Goal: Find specific page/section: Find specific page/section

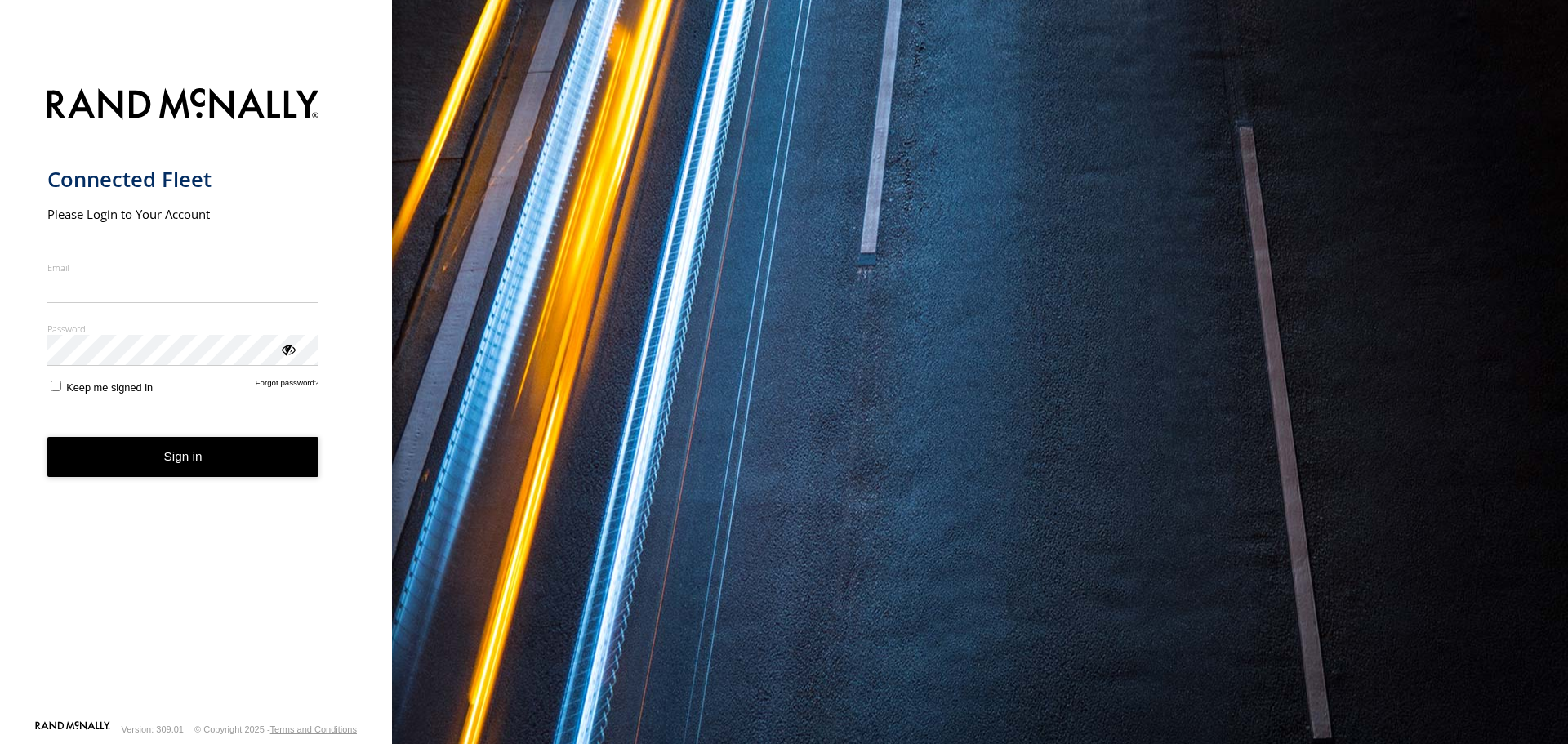
type input "**********"
click at [180, 477] on button "Sign in" at bounding box center [184, 456] width 272 height 40
click at [191, 462] on button "Sign in" at bounding box center [184, 456] width 272 height 40
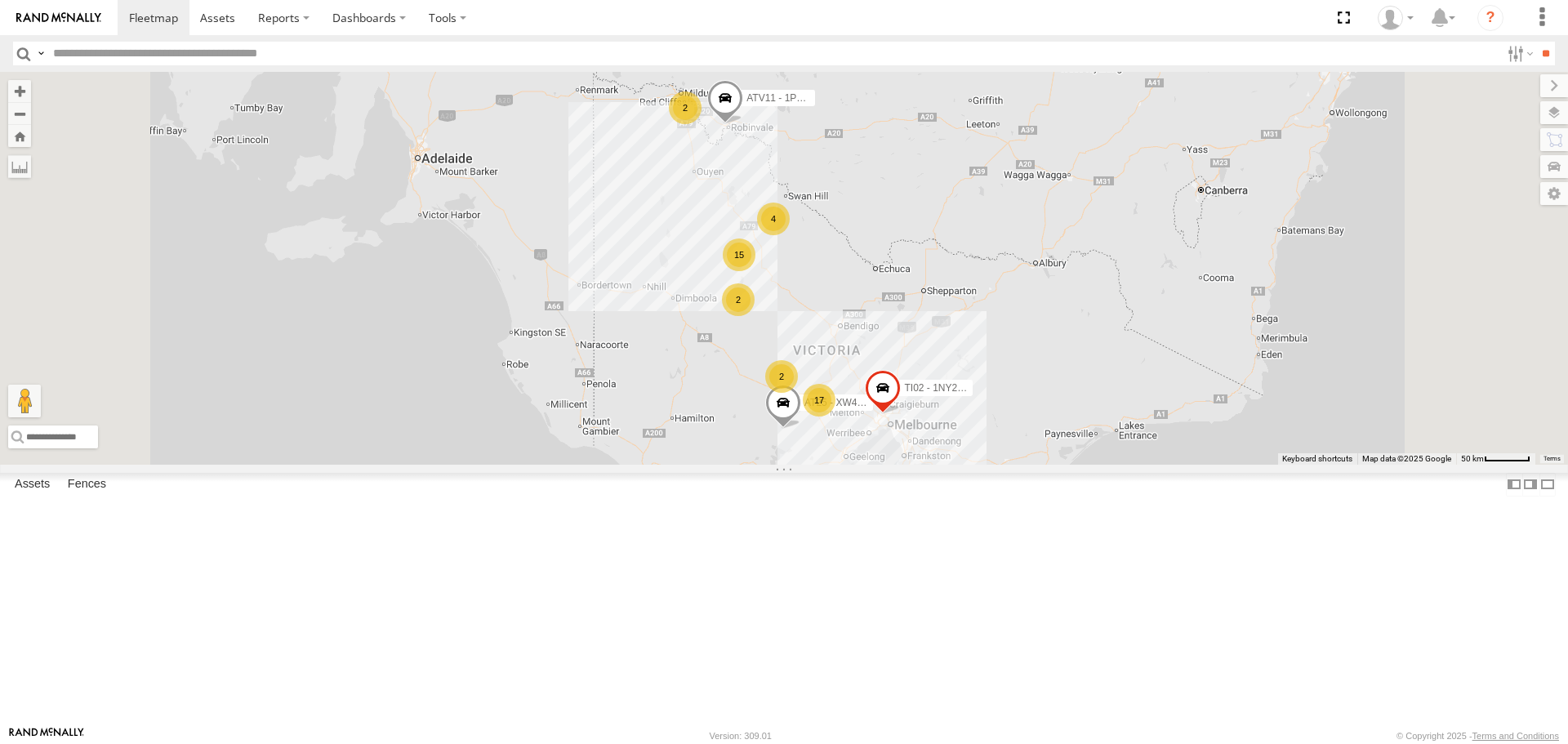
scroll to position [734, 0]
click at [227, 23] on span at bounding box center [218, 18] width 35 height 16
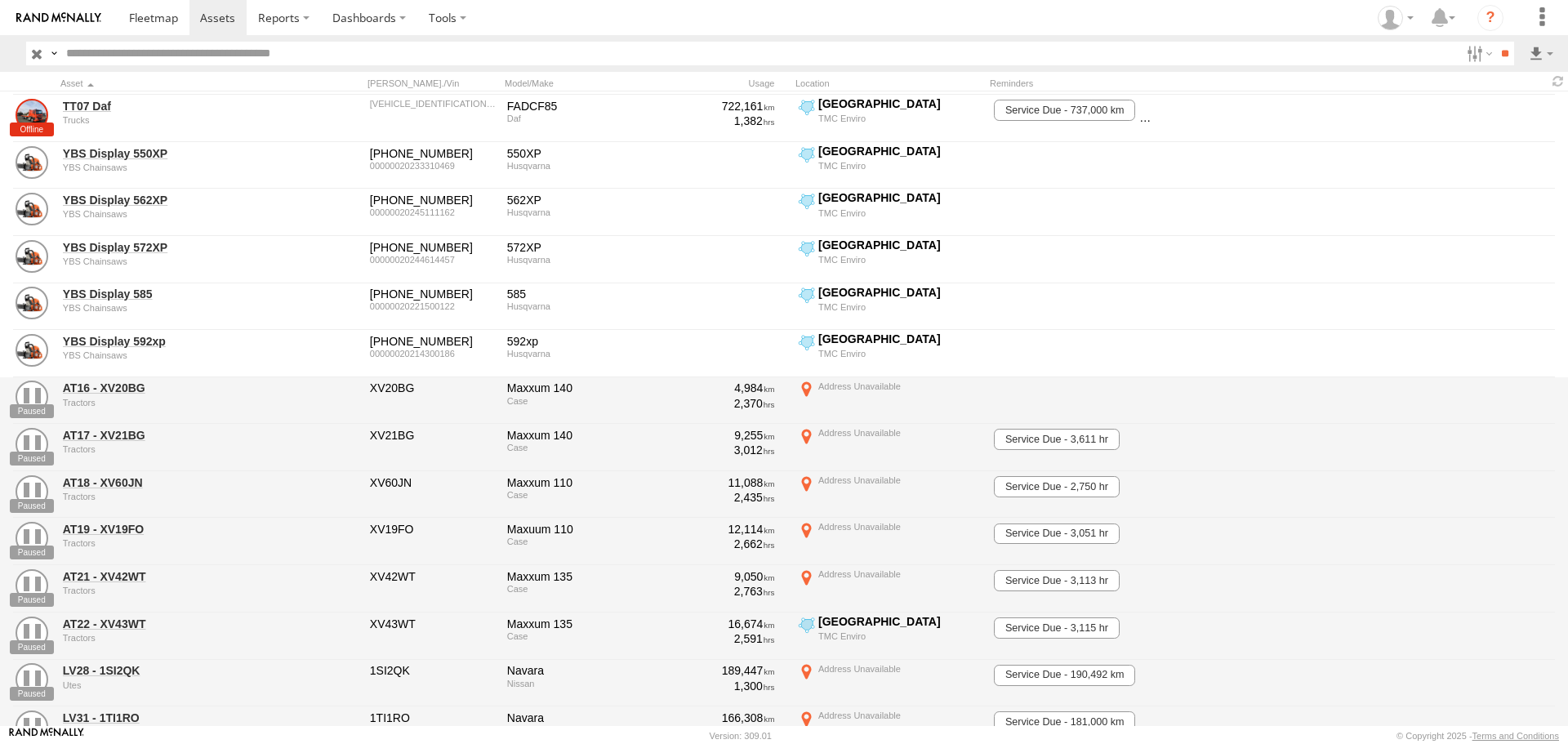
scroll to position [1796, 0]
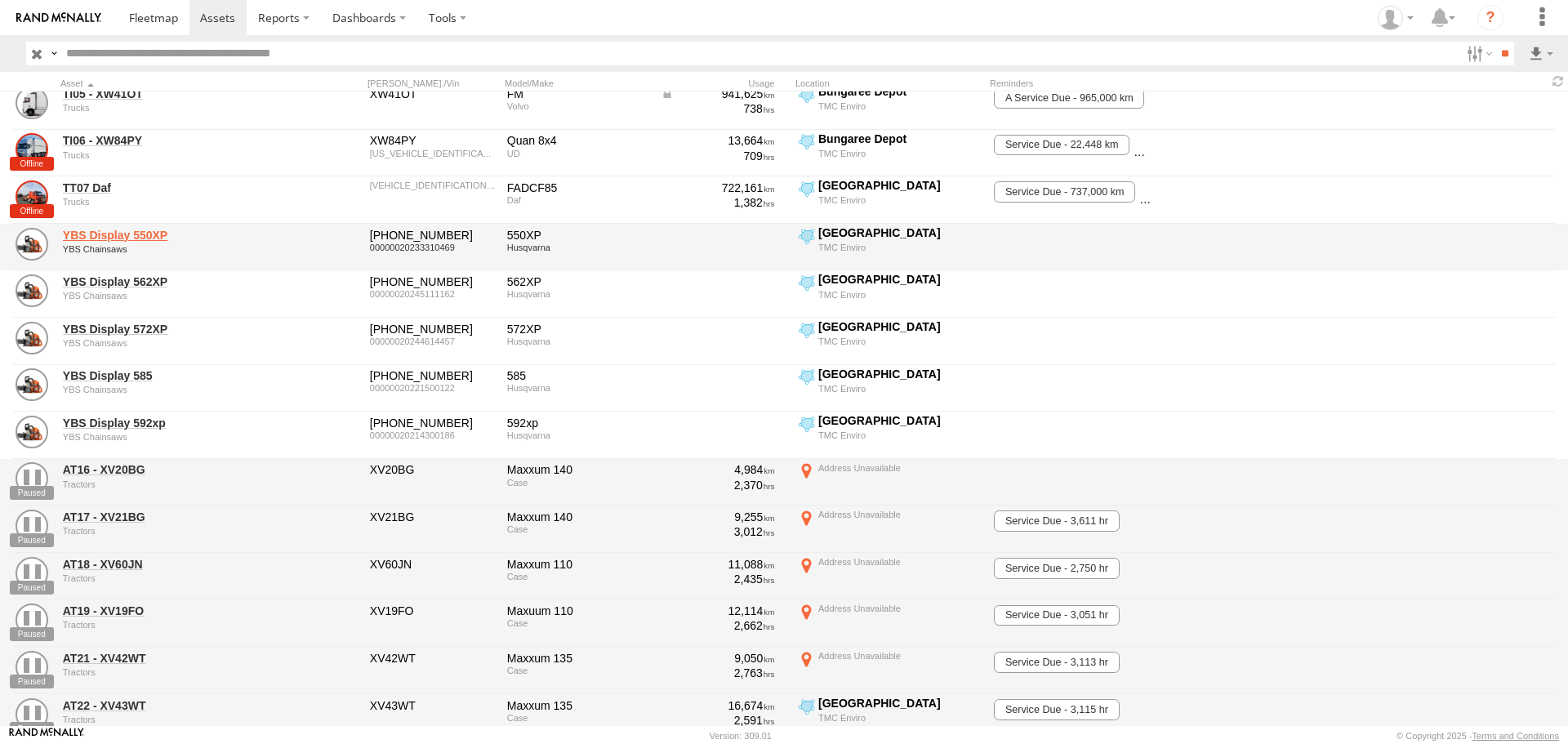
click at [109, 233] on link "YBS Display 550XP" at bounding box center [174, 235] width 223 height 15
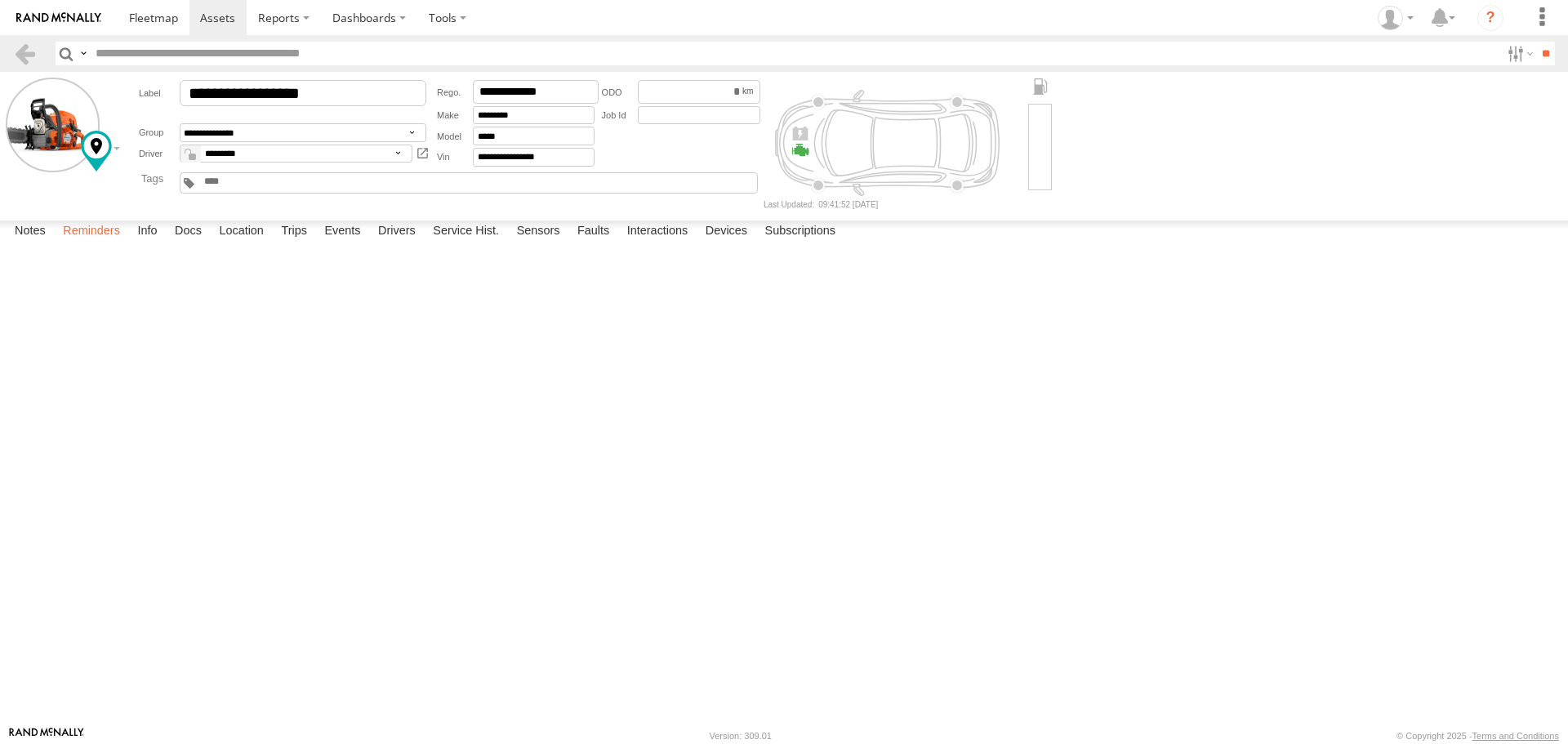
click at [101, 244] on label "Reminders" at bounding box center [91, 232] width 73 height 23
click at [154, 244] on label "Info" at bounding box center [147, 232] width 36 height 23
click at [109, 244] on label "Reminders" at bounding box center [91, 232] width 73 height 23
click at [230, 244] on label "Location" at bounding box center [241, 232] width 61 height 23
click at [0, 0] on span at bounding box center [0, 0] width 0 height 0
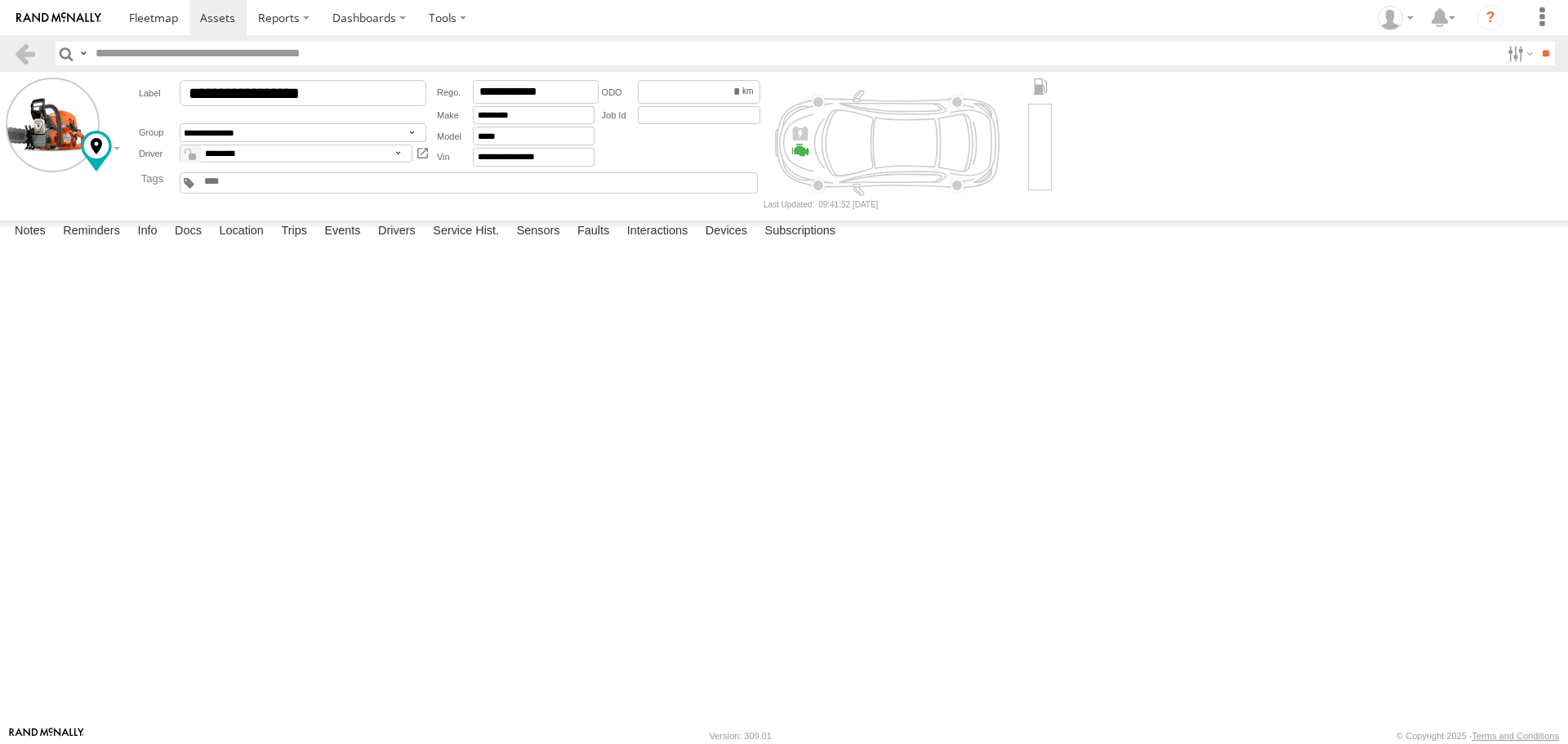
click at [0, 0] on label at bounding box center [0, 0] width 0 height 0
type input "**********"
drag, startPoint x: 130, startPoint y: 678, endPoint x: 19, endPoint y: 598, distance: 136.8
click at [0, 0] on input "range" at bounding box center [0, 0] width 0 height 0
click at [0, 0] on label at bounding box center [0, 0] width 0 height 0
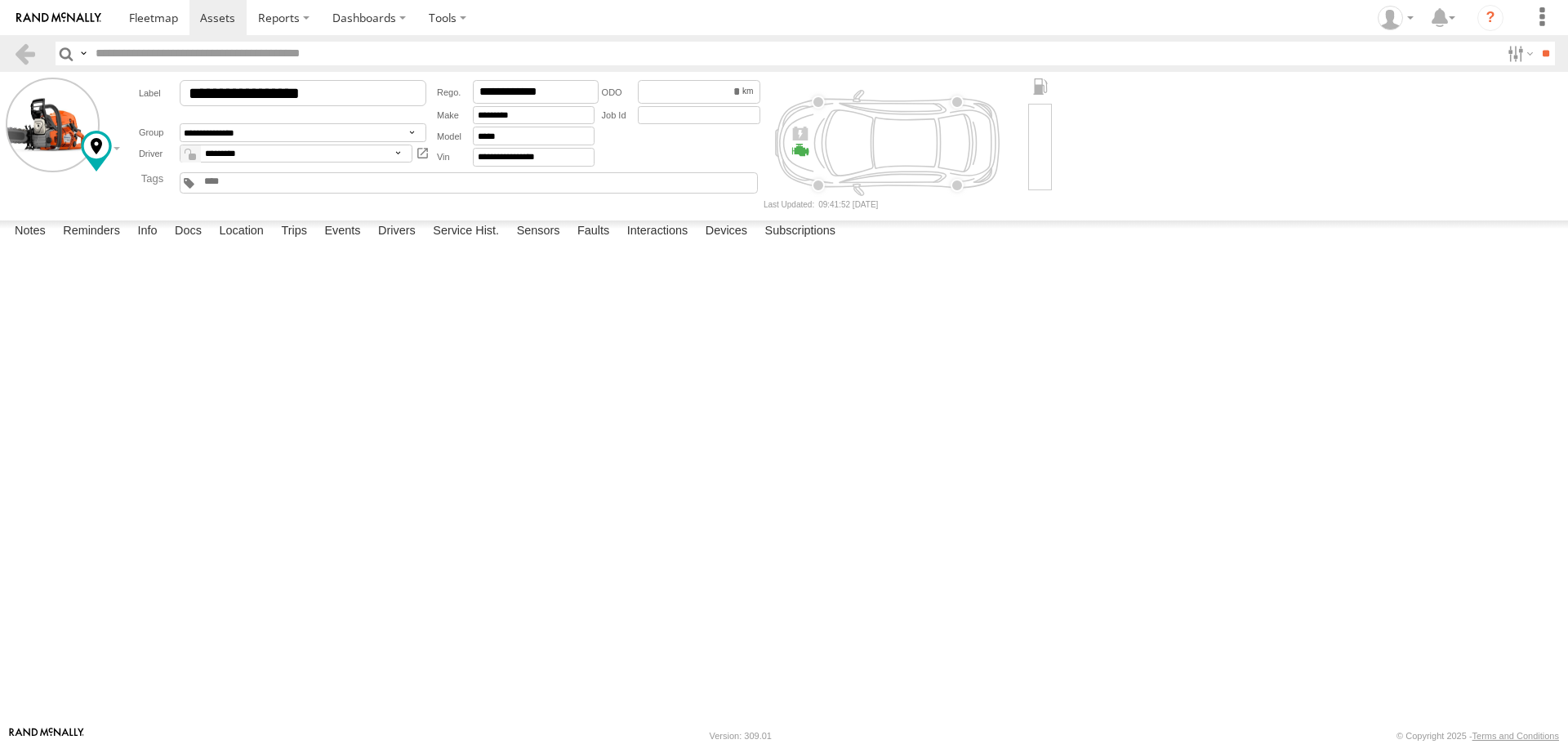
click at [0, 0] on label at bounding box center [0, 0] width 0 height 0
click at [0, 0] on span at bounding box center [0, 0] width 0 height 0
click at [0, 0] on link at bounding box center [0, 0] width 0 height 0
click at [665, 244] on label "Interactions" at bounding box center [658, 232] width 78 height 23
click at [527, 244] on label "Sensors" at bounding box center [539, 232] width 60 height 23
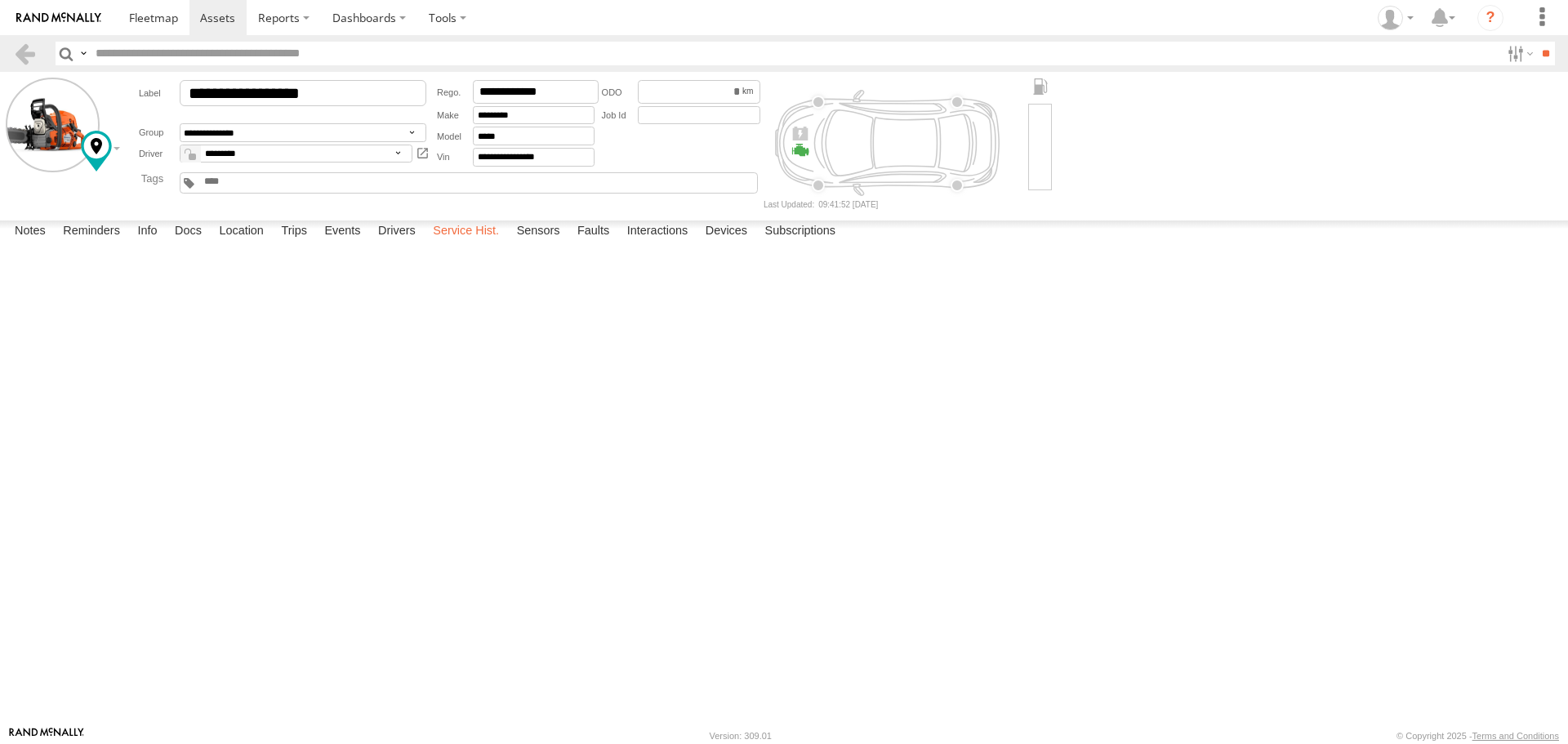
click at [480, 244] on label "Service Hist." at bounding box center [465, 232] width 82 height 23
click at [351, 244] on label "Events" at bounding box center [342, 232] width 52 height 23
click at [82, 20] on img at bounding box center [58, 18] width 85 height 11
click at [205, 22] on span at bounding box center [218, 18] width 35 height 16
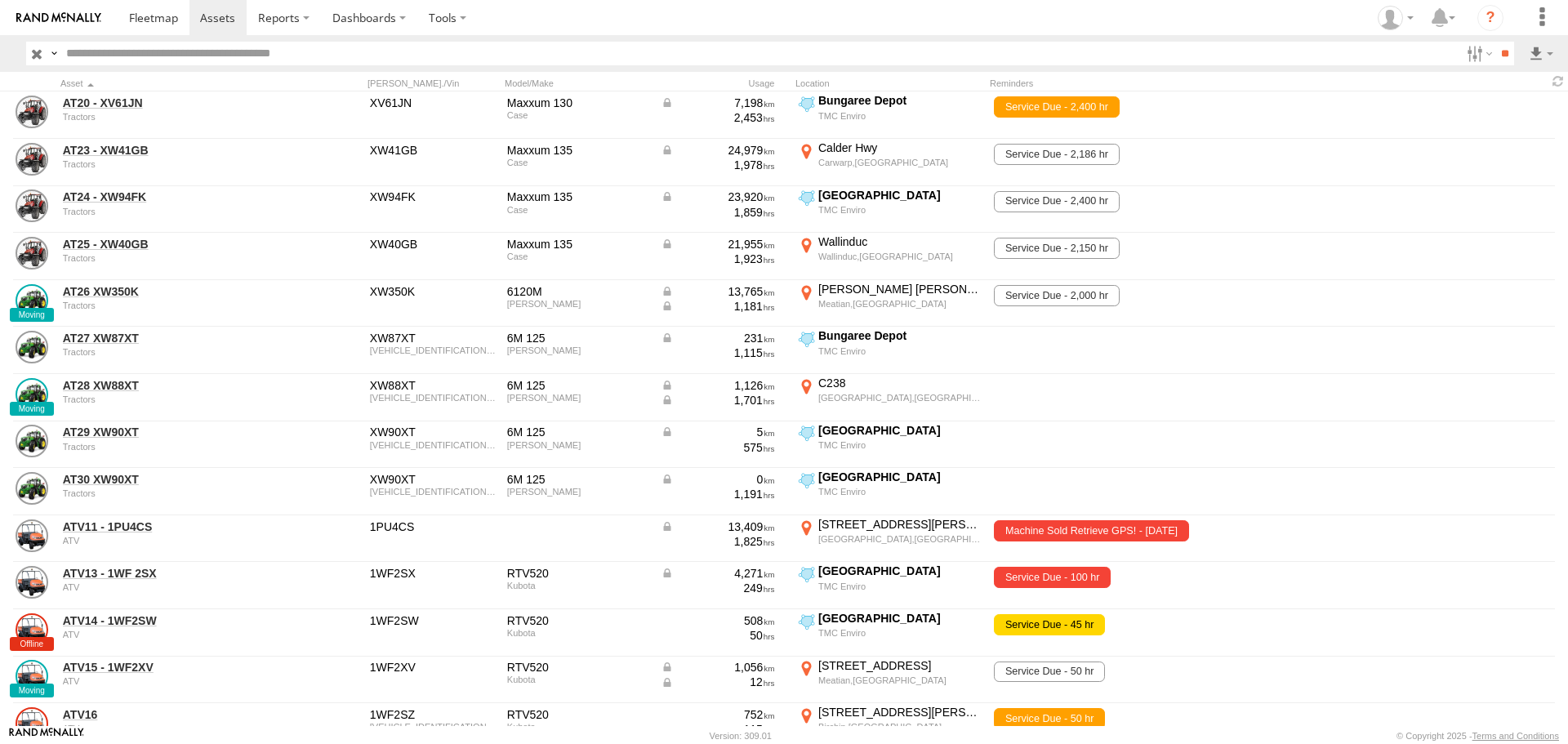
click at [462, 53] on input "text" at bounding box center [760, 53] width 1400 height 24
type input "***"
click at [1496, 41] on input "**" at bounding box center [1504, 53] width 19 height 24
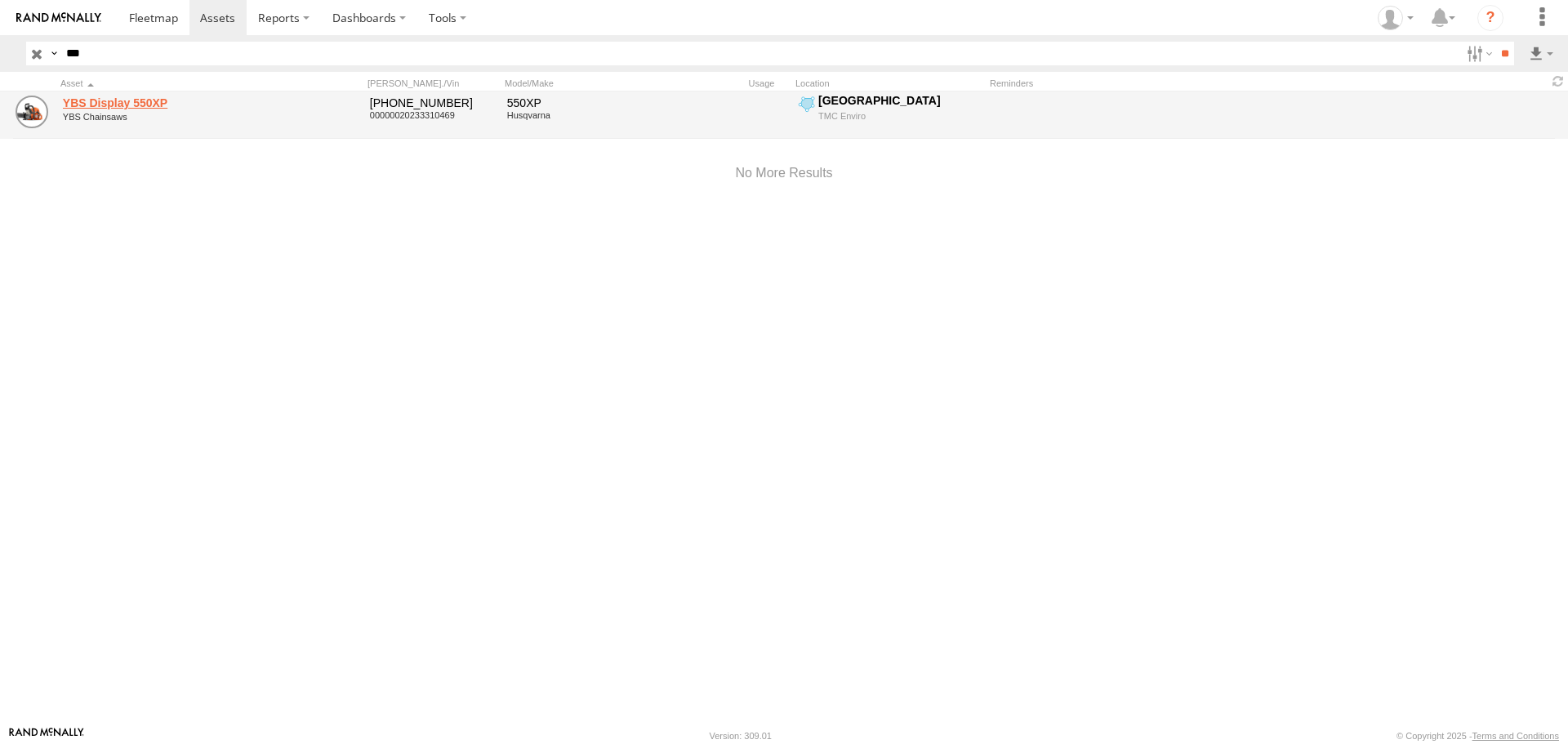
click at [109, 99] on link "YBS Display 550XP" at bounding box center [174, 102] width 223 height 15
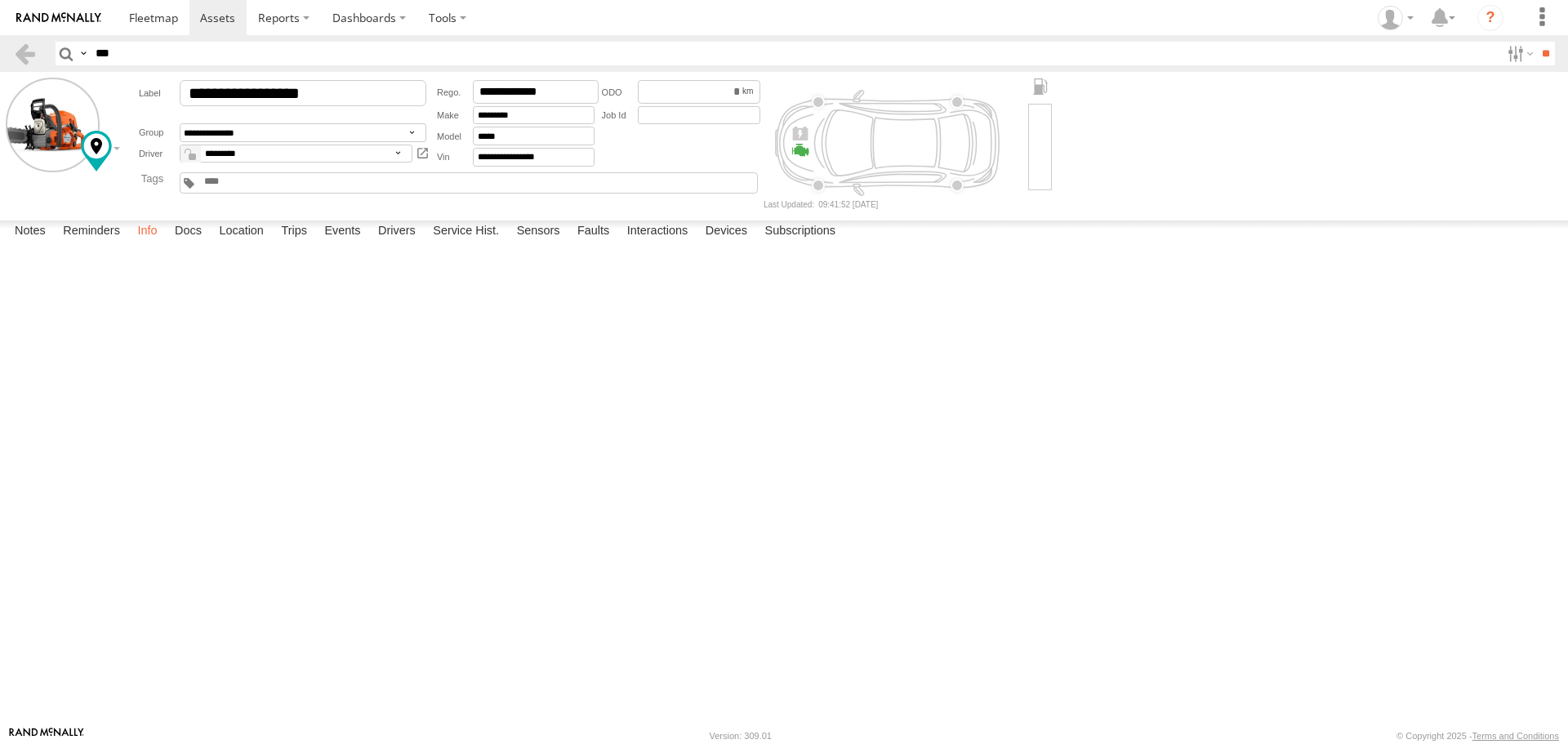
click at [147, 244] on label "Info" at bounding box center [147, 232] width 36 height 23
click at [203, 18] on span at bounding box center [218, 18] width 35 height 16
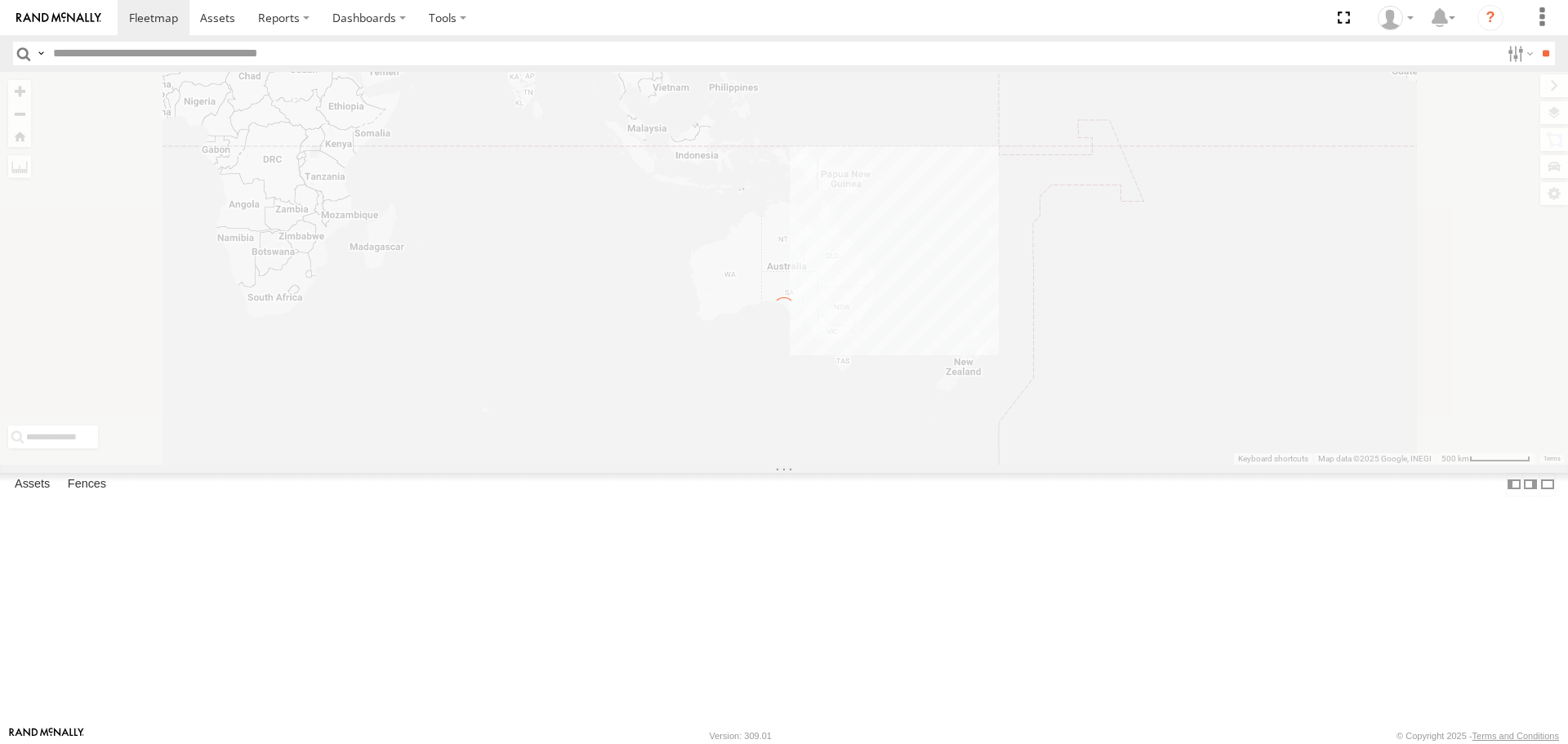
click at [308, 56] on input "text" at bounding box center [773, 53] width 1453 height 24
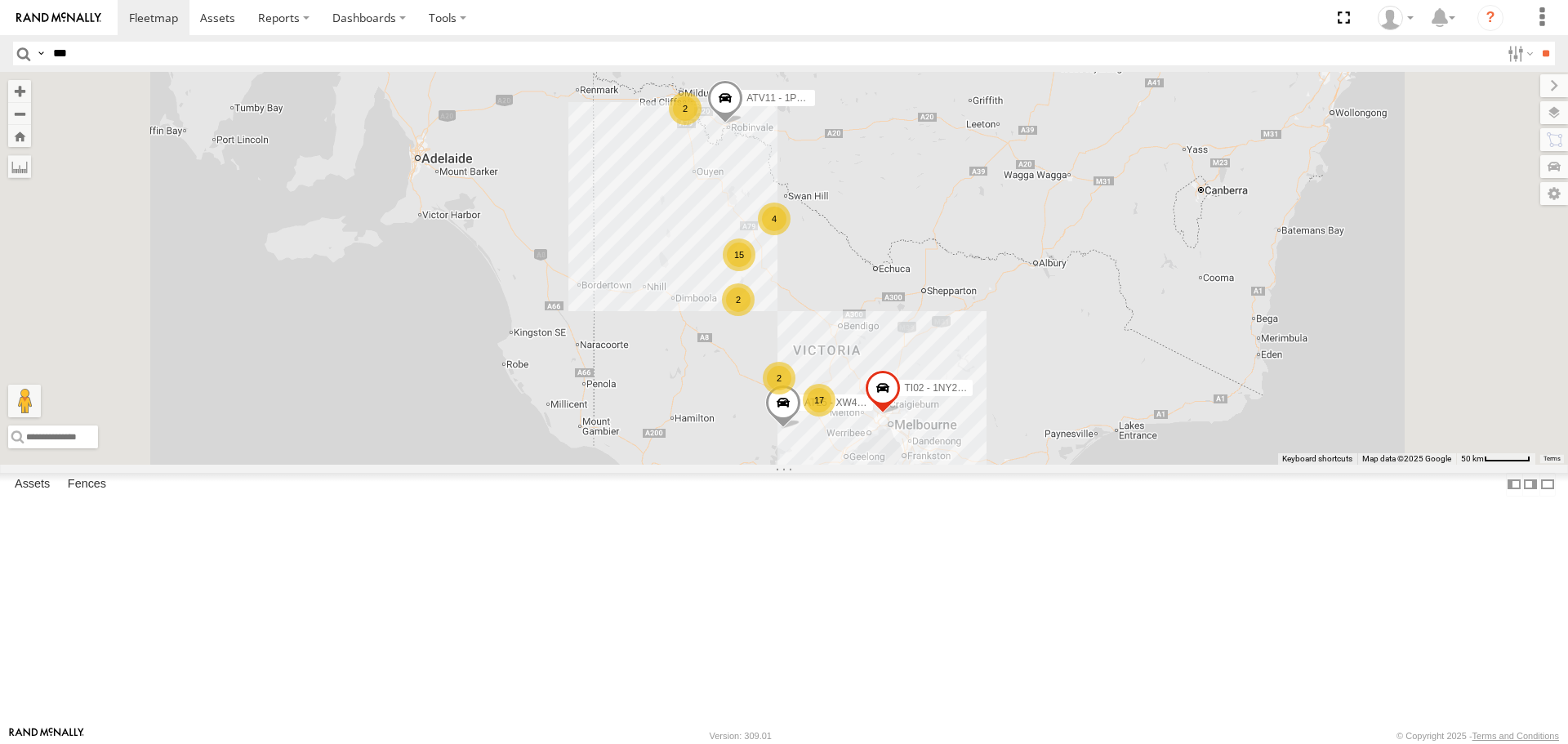
type input "***"
click at [1536, 41] on input "**" at bounding box center [1545, 53] width 19 height 24
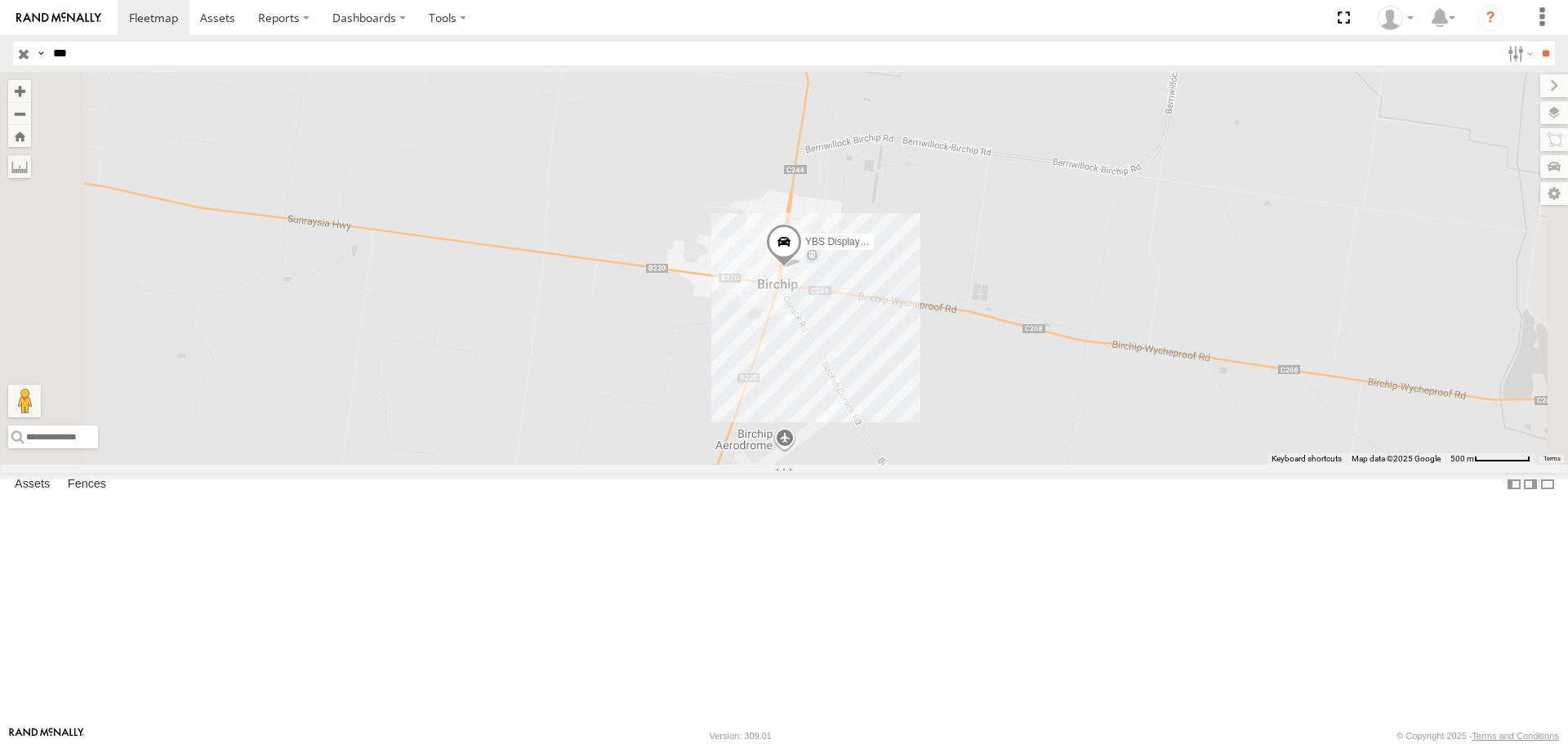
click at [802, 267] on span at bounding box center [784, 245] width 36 height 44
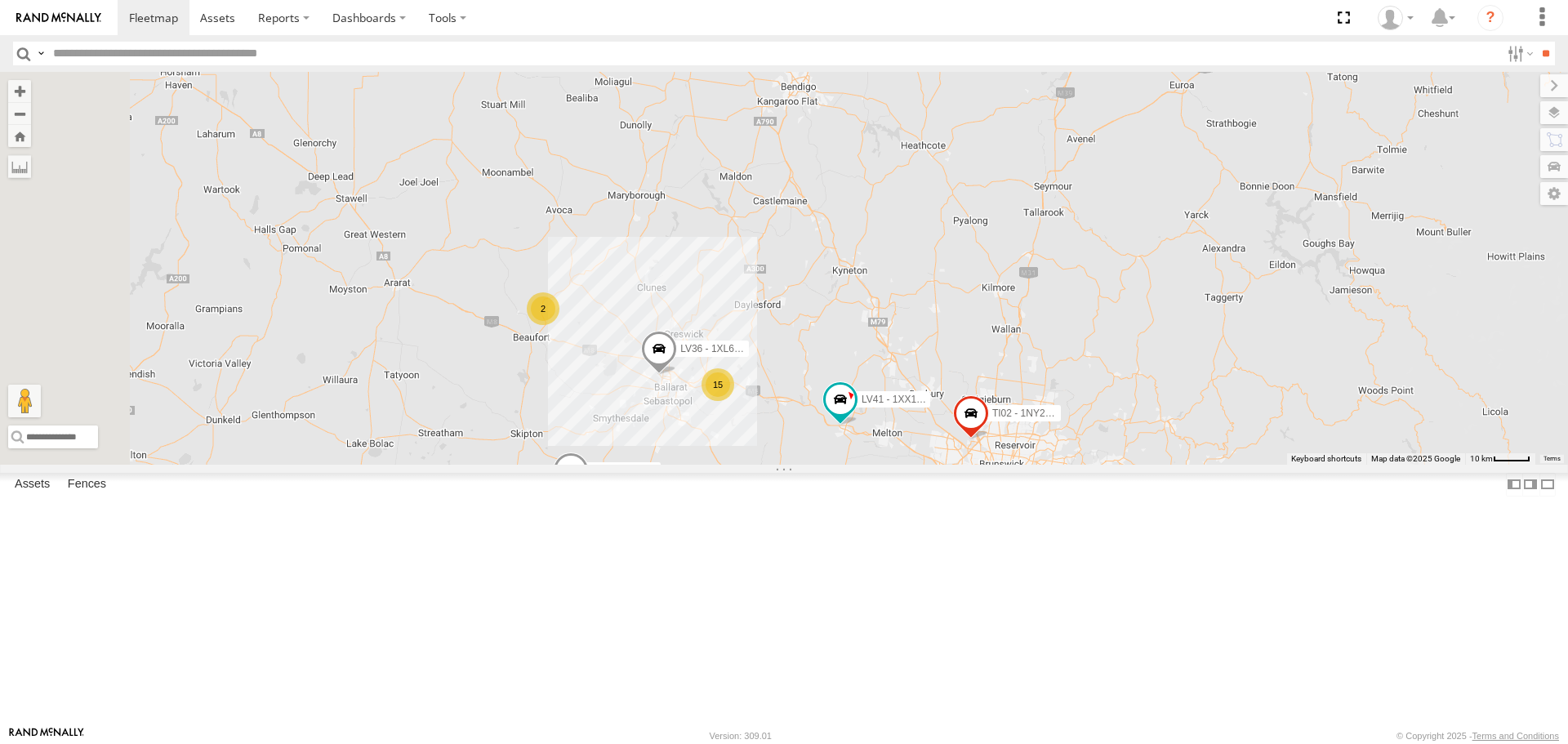
drag, startPoint x: 963, startPoint y: 530, endPoint x: 996, endPoint y: 540, distance: 34.5
click at [996, 463] on div "ATV11 - 1PU4CS AT25 - XW40GB TI02 - 1NY2RG LV41 - 1XX1AP 15 2 LV36 - 1XL6RN 2" at bounding box center [784, 267] width 1568 height 392
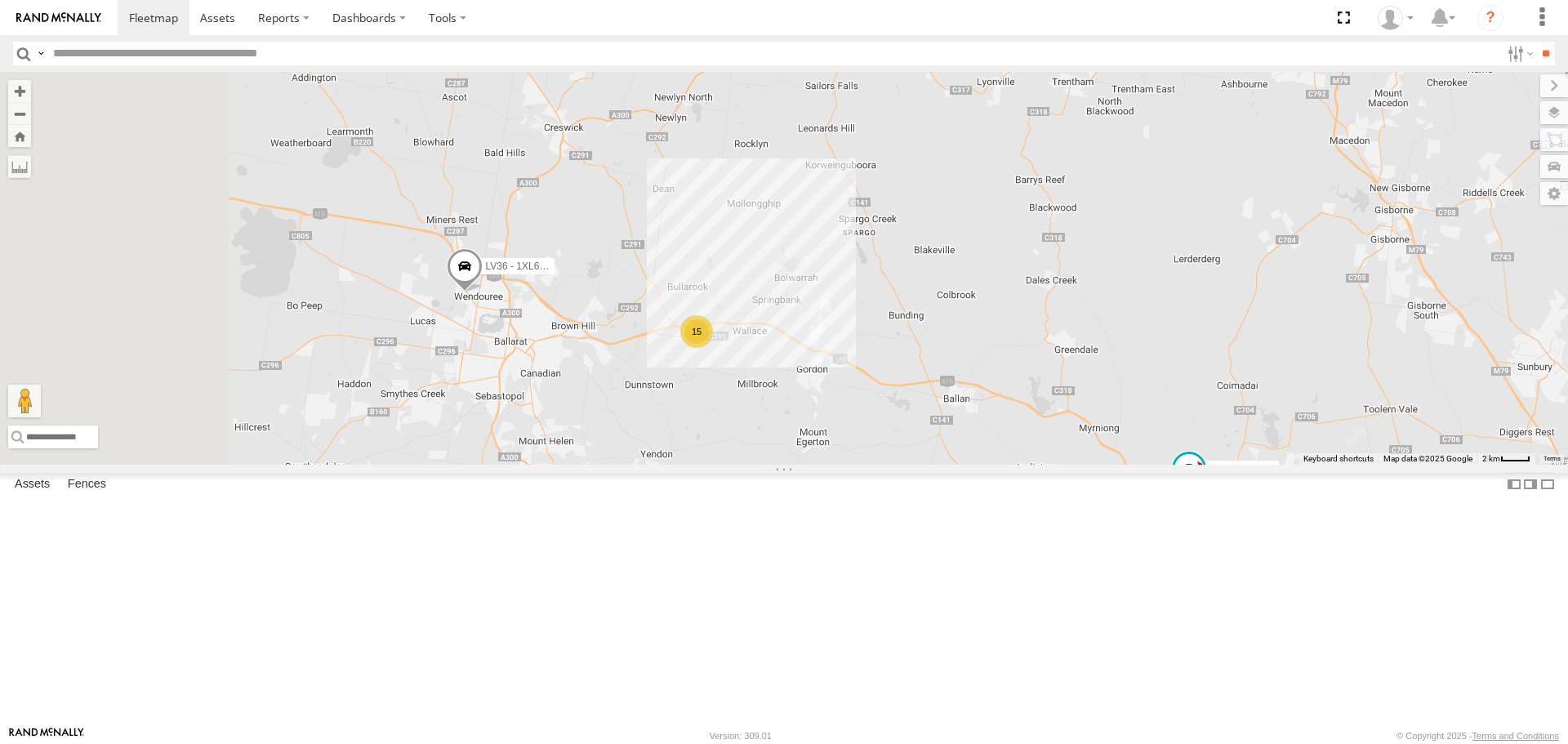
drag, startPoint x: 804, startPoint y: 520, endPoint x: 930, endPoint y: 540, distance: 127.6
click at [930, 463] on div "ATV11 - 1PU4CS AT25 - XW40GB TI02 - 1NY2RG LV41 - 1XX1AP LV36 - 1XL6RN 15" at bounding box center [784, 267] width 1568 height 392
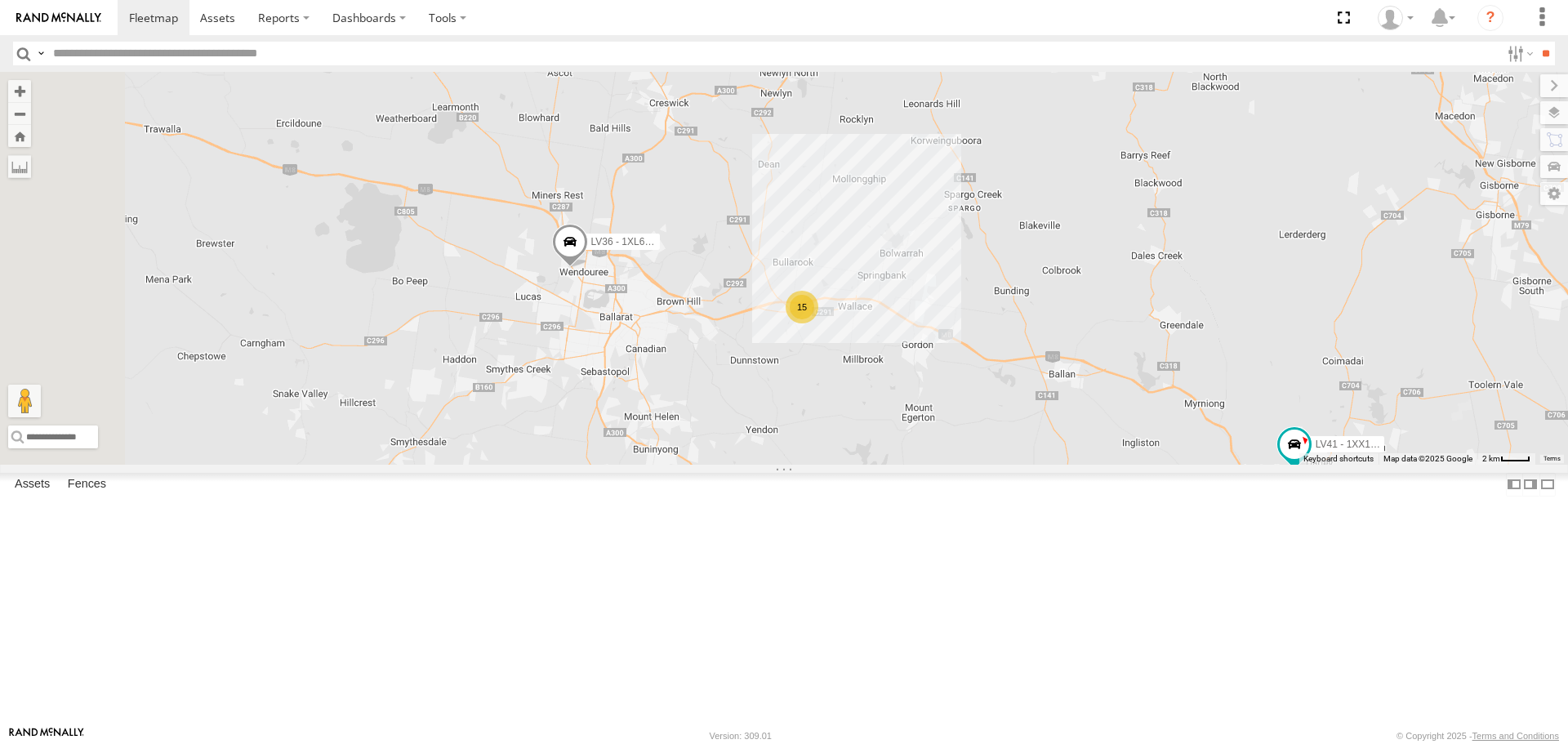
drag, startPoint x: 779, startPoint y: 474, endPoint x: 886, endPoint y: 478, distance: 107.1
click at [886, 463] on div "ATV11 - 1PU4CS AT25 - XW40GB TI02 - 1NY2RG LV41 - 1XX1AP LV36 - 1XL6RN 15" at bounding box center [784, 267] width 1568 height 392
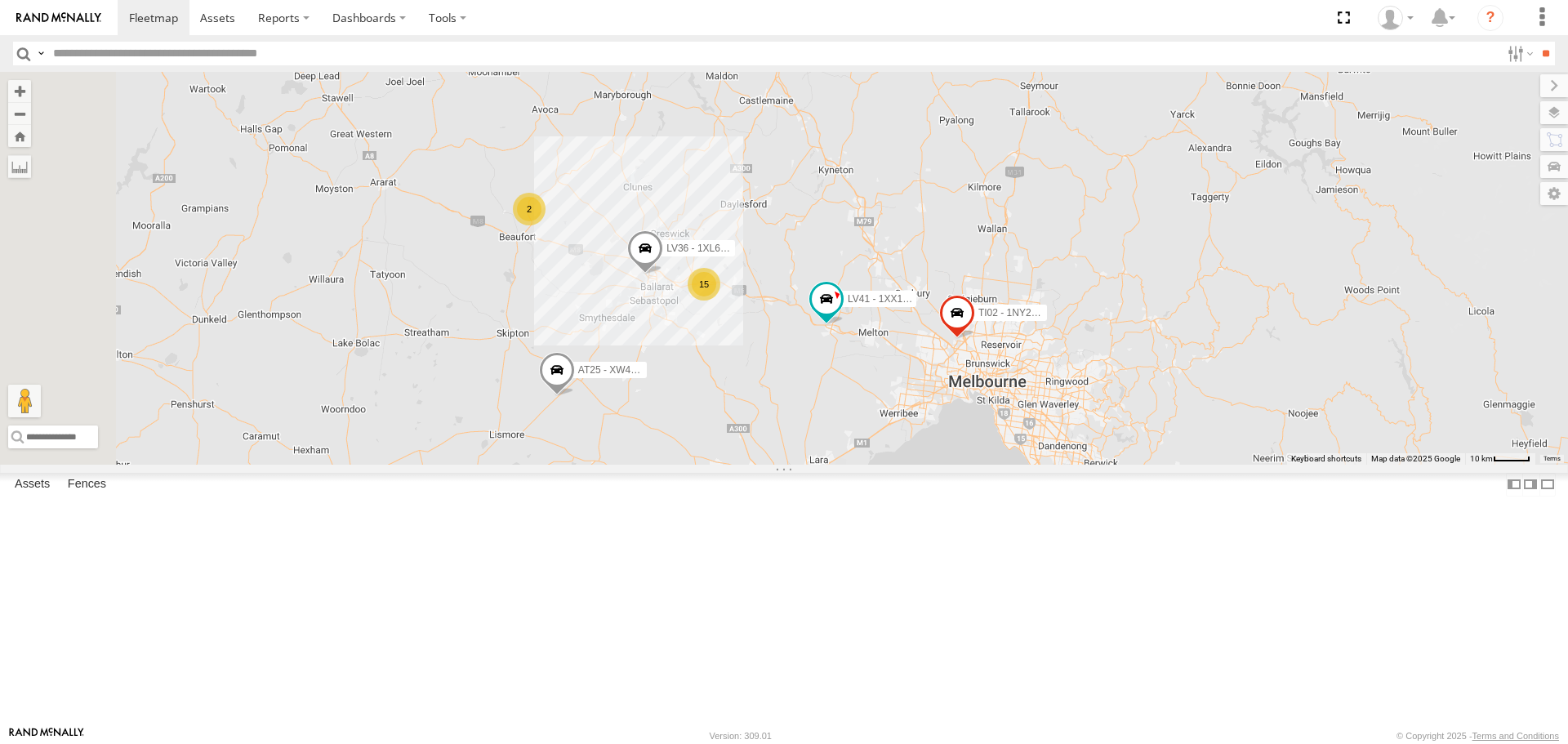
drag, startPoint x: 684, startPoint y: 477, endPoint x: 794, endPoint y: 443, distance: 115.1
click at [794, 443] on div "ATV11 - 1PU4CS AT25 - XW40GB TI02 - 1NY2RG LV41 - 1XX1AP LV36 - 1XL6RN 15 2 2" at bounding box center [784, 267] width 1568 height 392
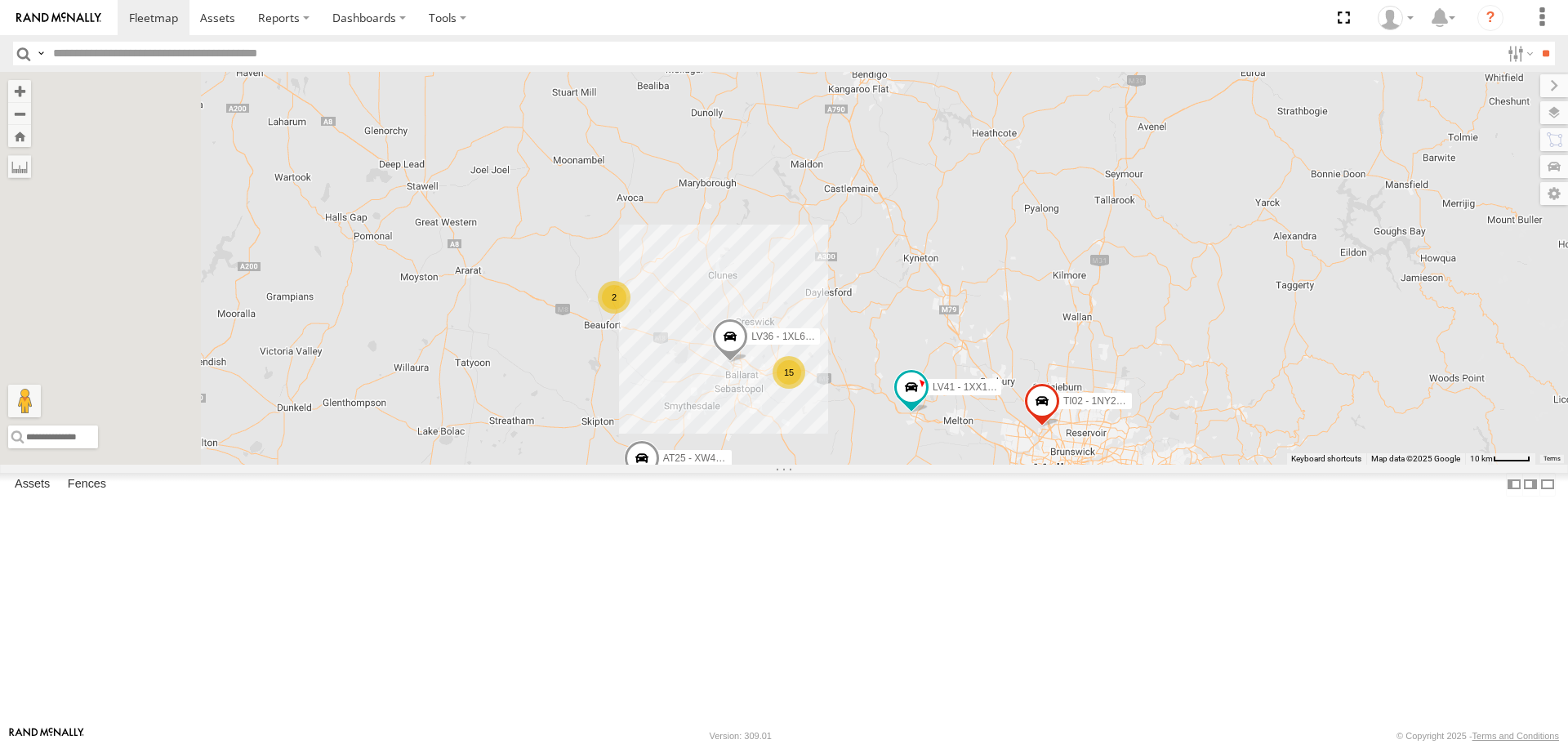
drag, startPoint x: 734, startPoint y: 404, endPoint x: 823, endPoint y: 495, distance: 127.3
click at [824, 463] on div "ATV11 - 1PU4CS AT25 - XW40GB TI02 - 1NY2RG LV41 - 1XX1AP LV36 - 1XL6RN 15 2 2" at bounding box center [784, 267] width 1568 height 392
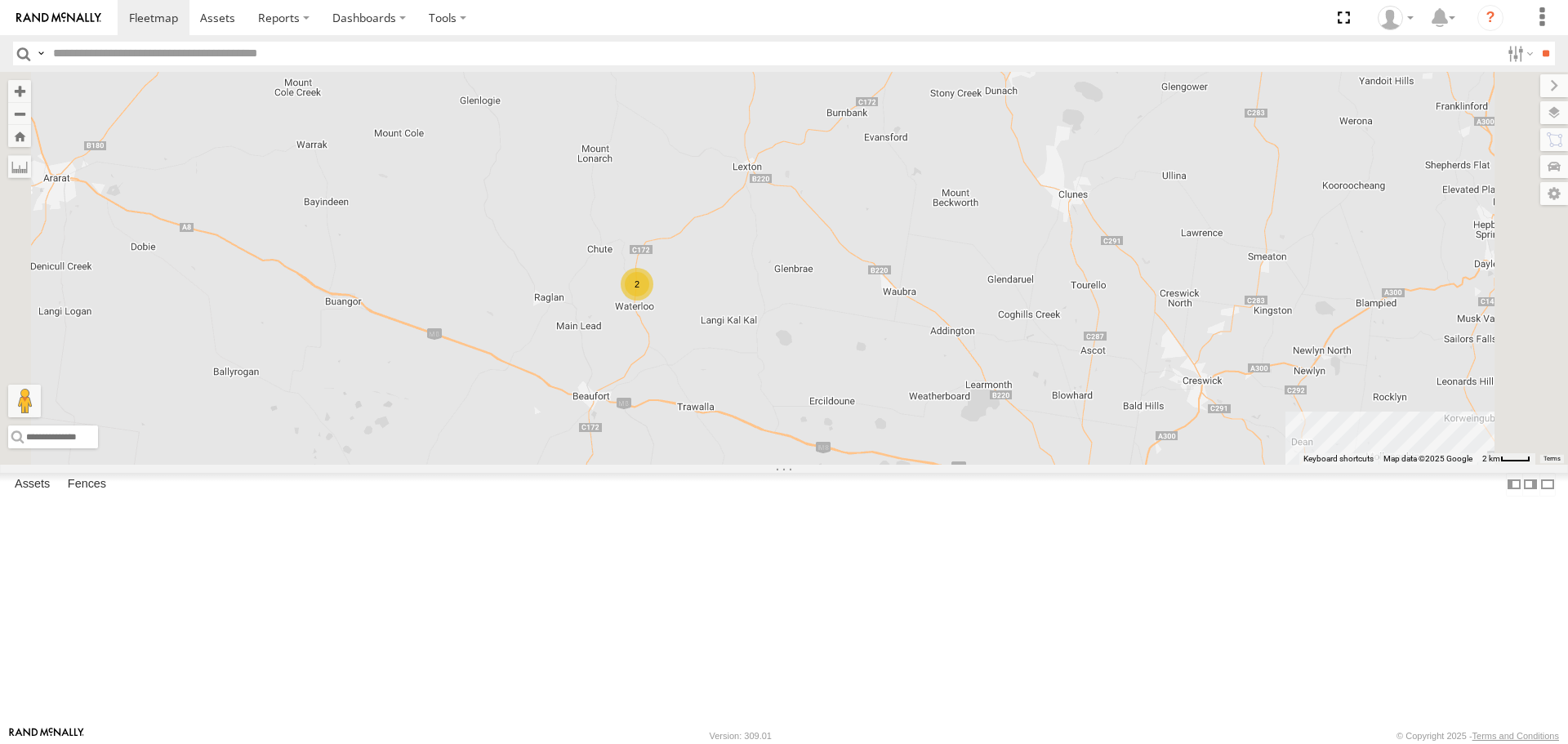
drag, startPoint x: 818, startPoint y: 421, endPoint x: 820, endPoint y: 495, distance: 74.0
click at [820, 463] on div "ATV11 - 1PU4CS AT25 - XW40GB TI02 - 1NY2RG LV41 - 1XX1AP LV36 - 1XL6RN 15 2" at bounding box center [784, 267] width 1568 height 392
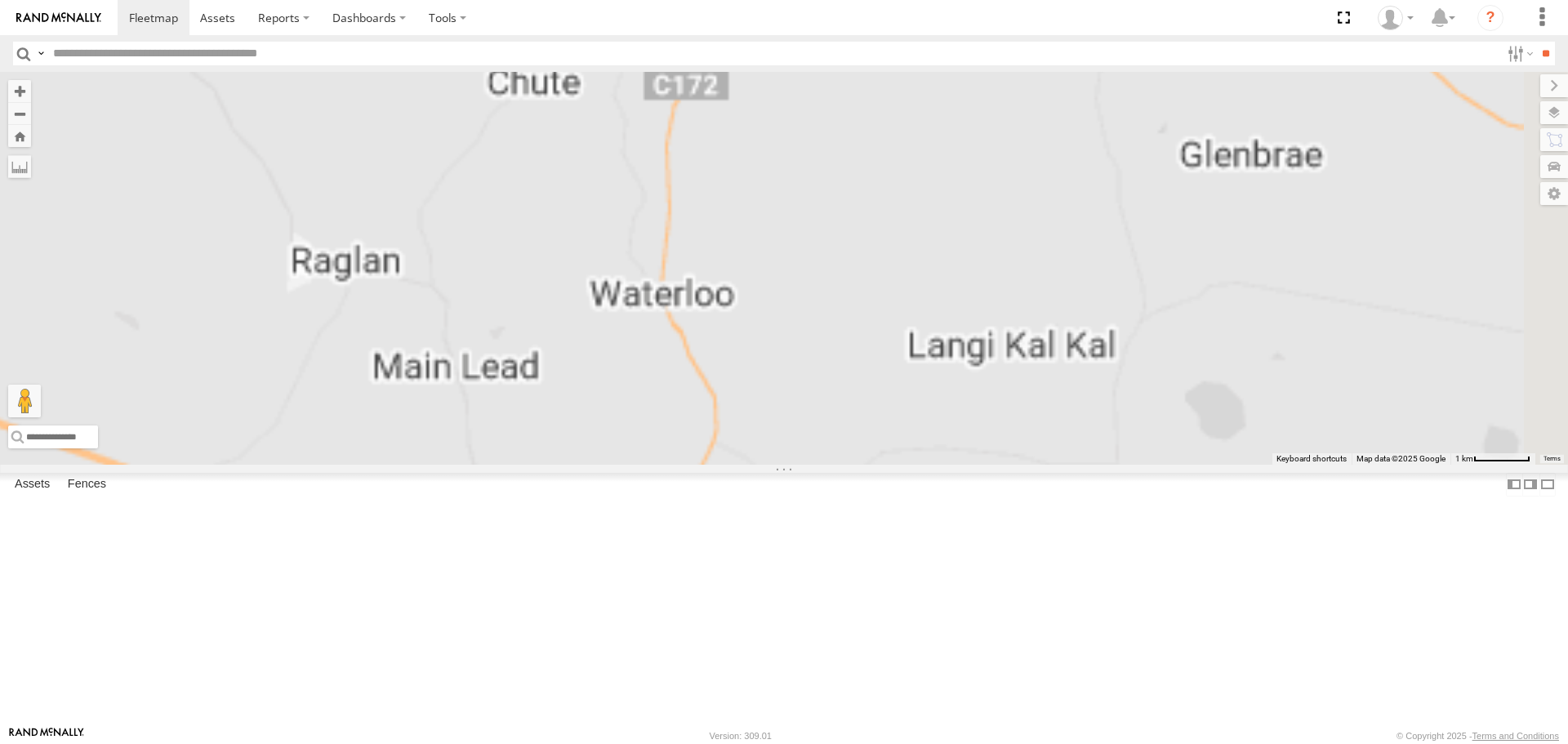
drag, startPoint x: 843, startPoint y: 414, endPoint x: 817, endPoint y: 556, distance: 144.4
click at [817, 463] on div "ATV11 - 1PU4CS AT25 - XW40GB TI02 - 1NY2RG LV41 - 1XX1AP LV36 - 1XL6RN" at bounding box center [784, 267] width 1568 height 392
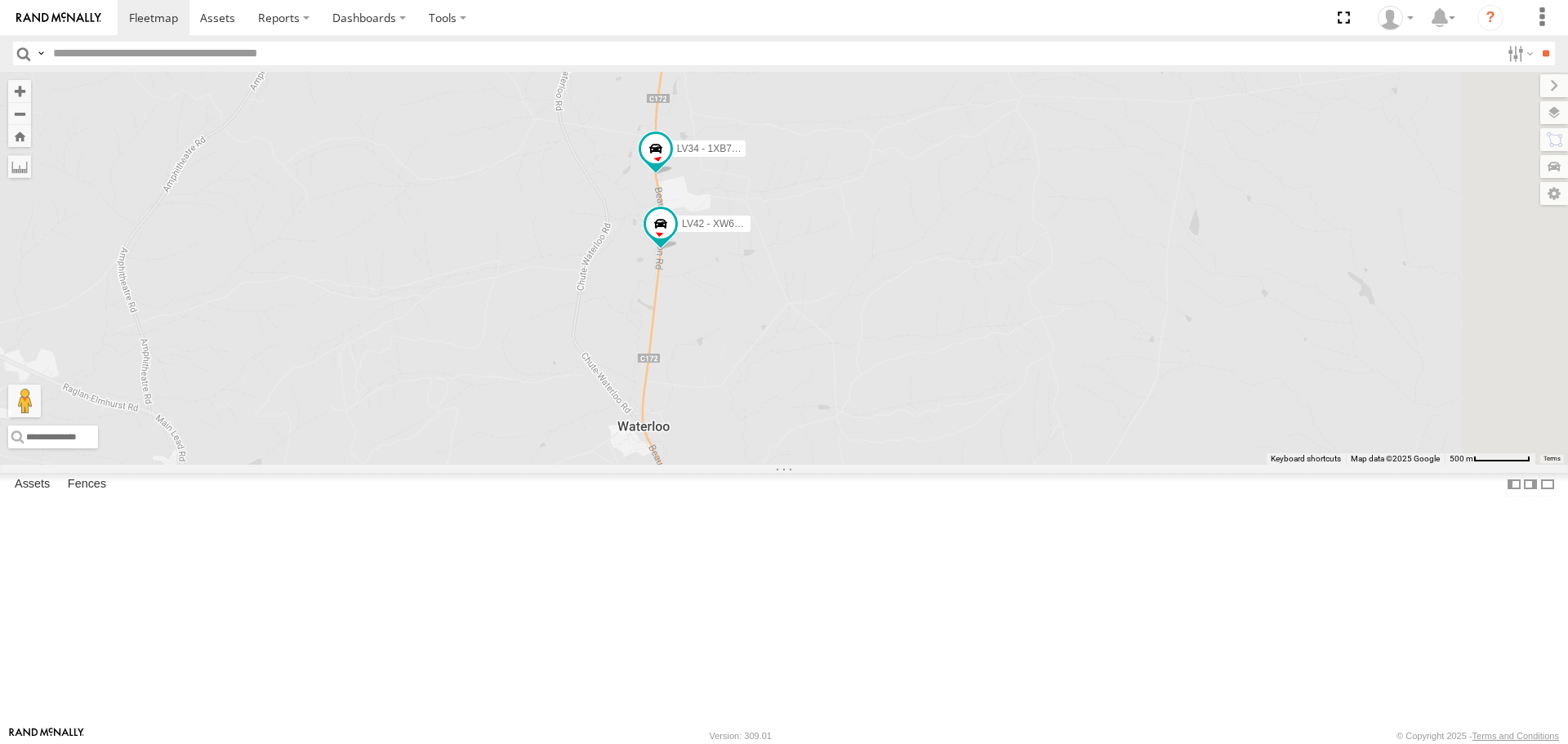
drag, startPoint x: 837, startPoint y: 444, endPoint x: 836, endPoint y: 499, distance: 55.0
click at [836, 463] on div "ATV11 - 1PU4CS AT25 - XW40GB TI02 - 1NY2RG LV41 - 1XX1AP LV36 - 1XL6RN LV42 - X…" at bounding box center [784, 267] width 1568 height 392
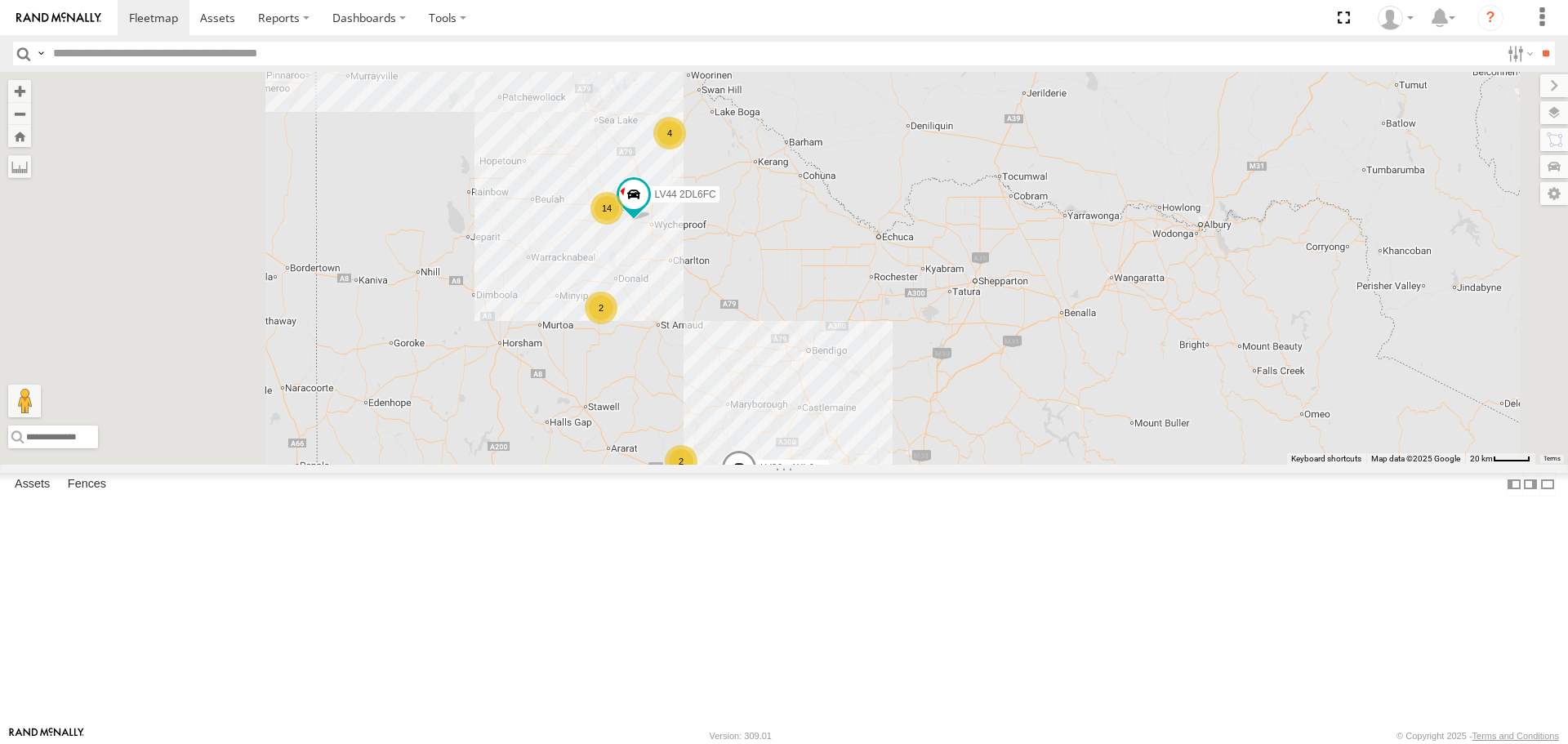
drag, startPoint x: 664, startPoint y: 380, endPoint x: 785, endPoint y: 559, distance: 216.1
click at [785, 463] on div "ATV11 - 1PU4CS AT25 - XW40GB TI02 - 1NY2RG LV41 - 1XX1AP LV36 - 1XL6RN 4 14 15 …" at bounding box center [784, 267] width 1568 height 392
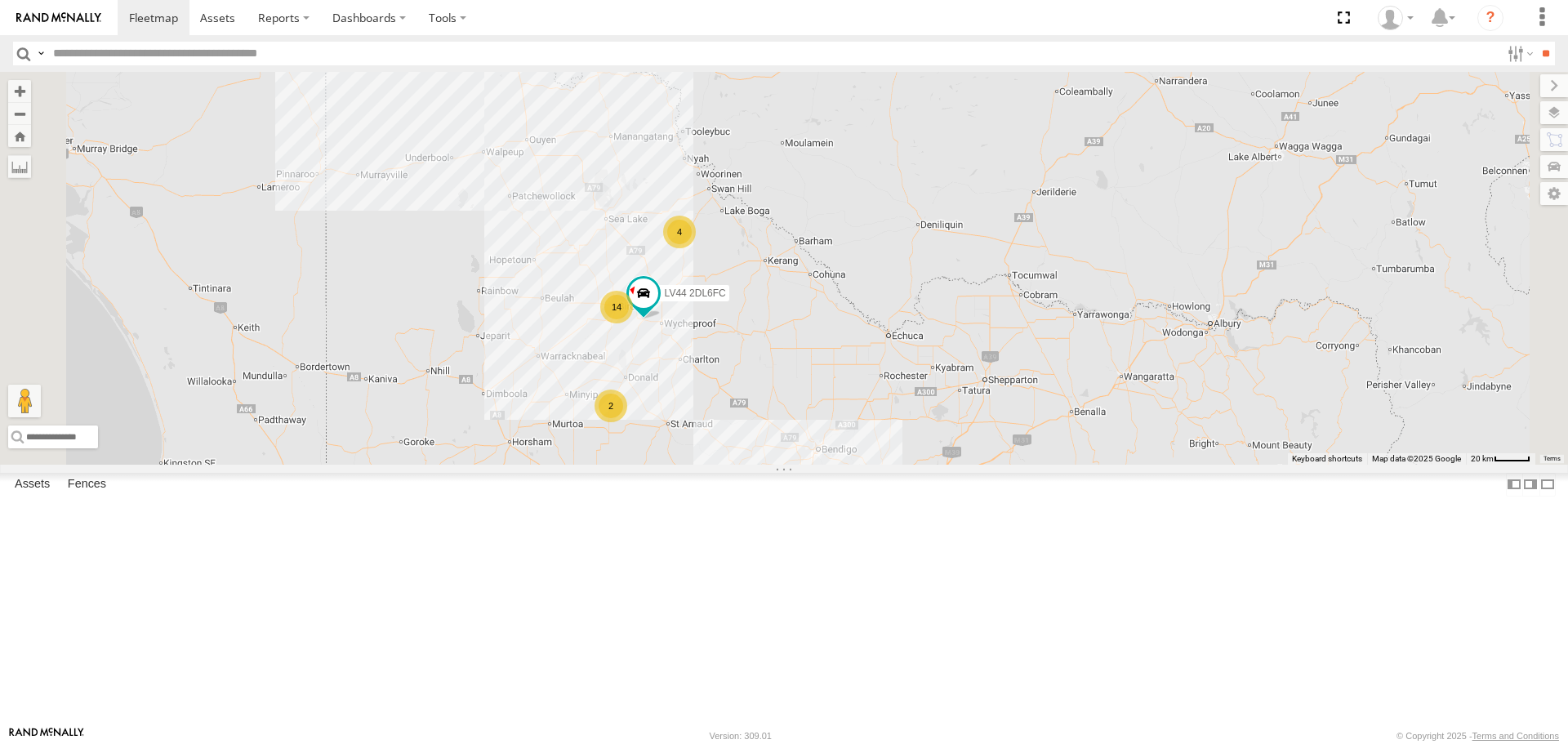
drag, startPoint x: 868, startPoint y: 422, endPoint x: 865, endPoint y: 505, distance: 83.1
click at [865, 463] on div "ATV11 - 1PU4CS AT25 - XW40GB TI02 - 1NY2RG LV41 - 1XX1AP LV36 - 1XL6RN 4 14 15 …" at bounding box center [784, 267] width 1568 height 392
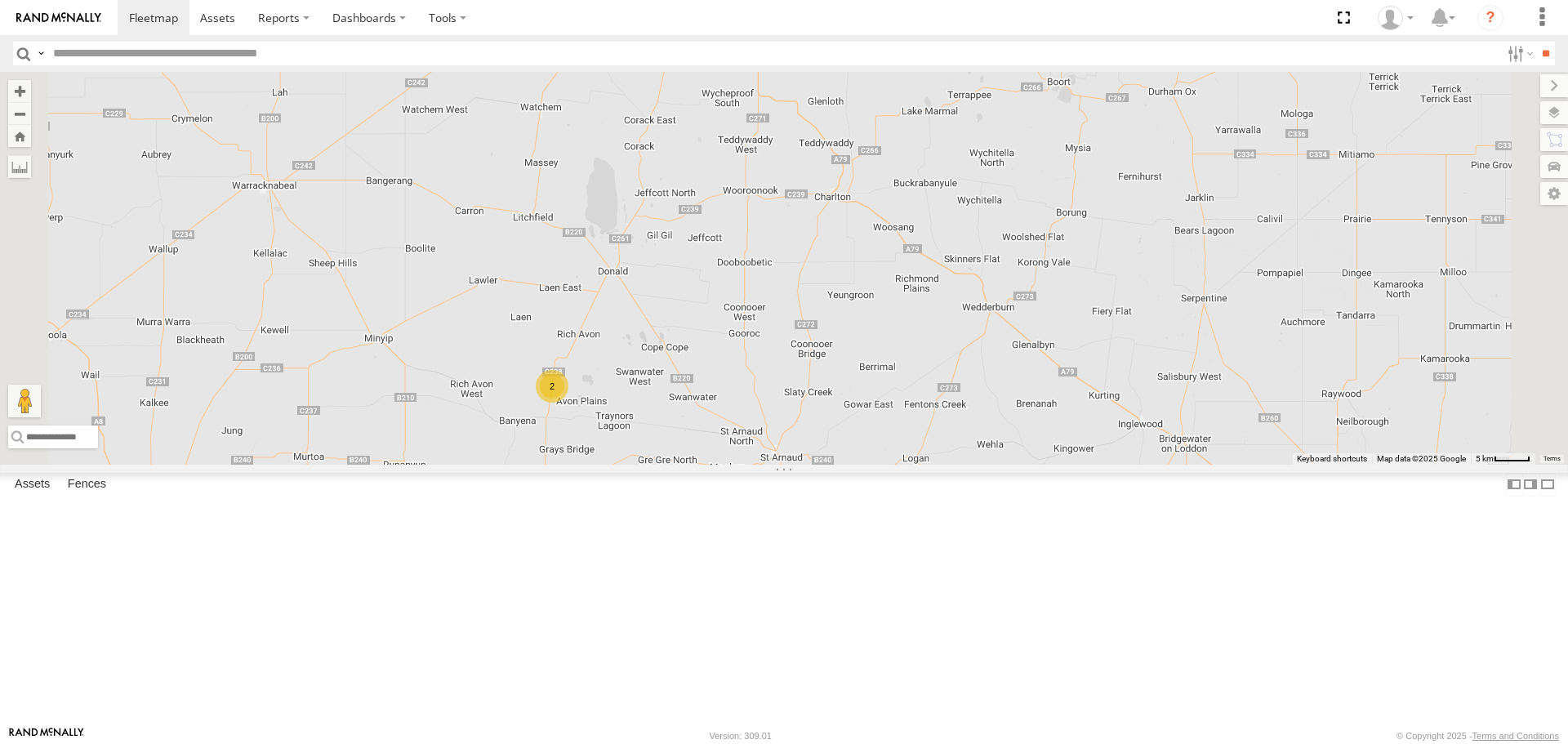
drag, startPoint x: 778, startPoint y: 589, endPoint x: 824, endPoint y: 533, distance: 72.5
click at [824, 463] on div "ATV11 - 1PU4CS AT25 - XW40GB TI02 - 1NY2RG LV41 - 1XX1AP LV36 - 1XL6RN LV44 2DL…" at bounding box center [784, 267] width 1568 height 392
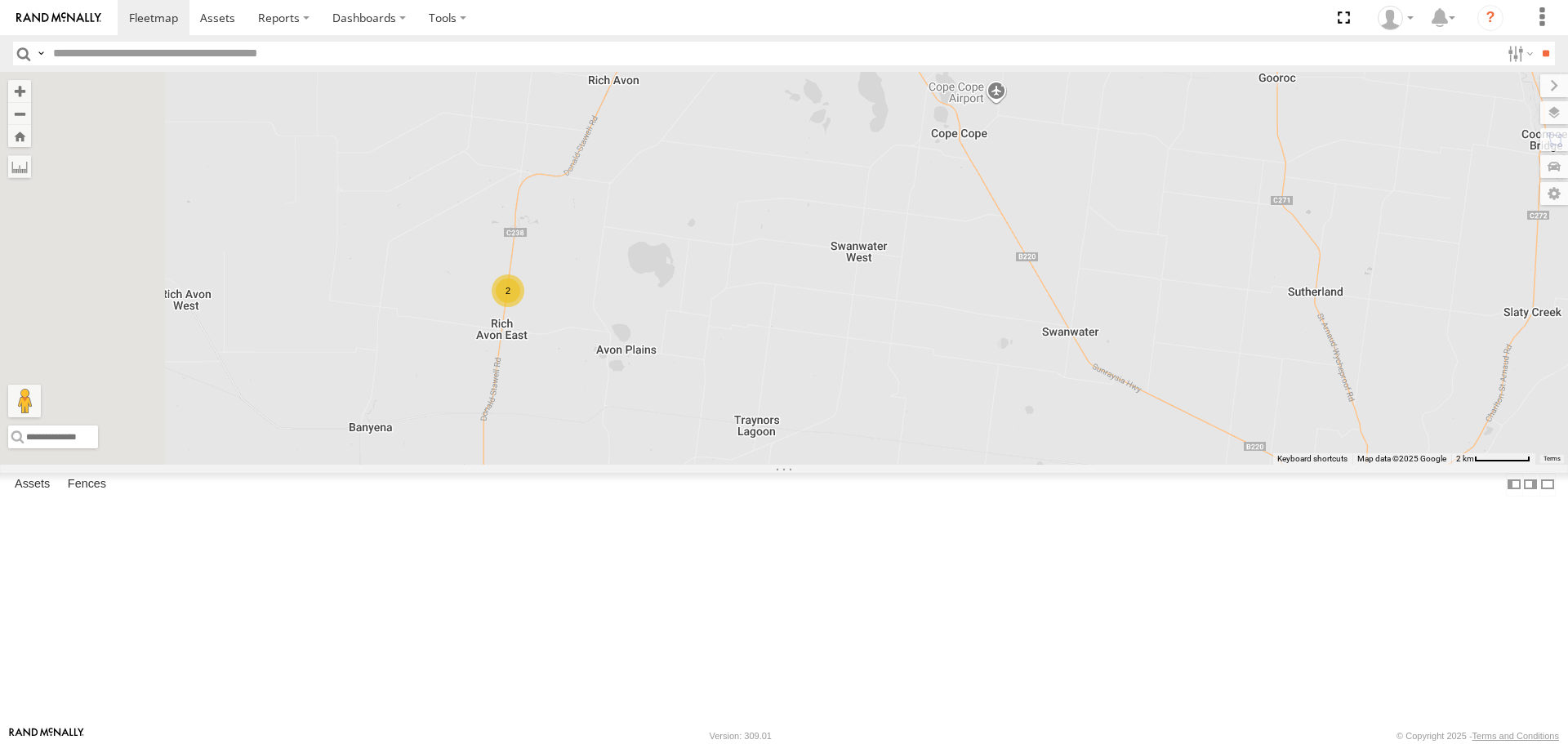
drag, startPoint x: 750, startPoint y: 547, endPoint x: 898, endPoint y: 556, distance: 148.3
click at [895, 463] on div "ATV11 - 1PU4CS AT25 - XW40GB TI02 - 1NY2RG LV41 - 1XX1AP LV36 - 1XL6RN LV44 2DL…" at bounding box center [784, 267] width 1568 height 392
